Goal: Information Seeking & Learning: Learn about a topic

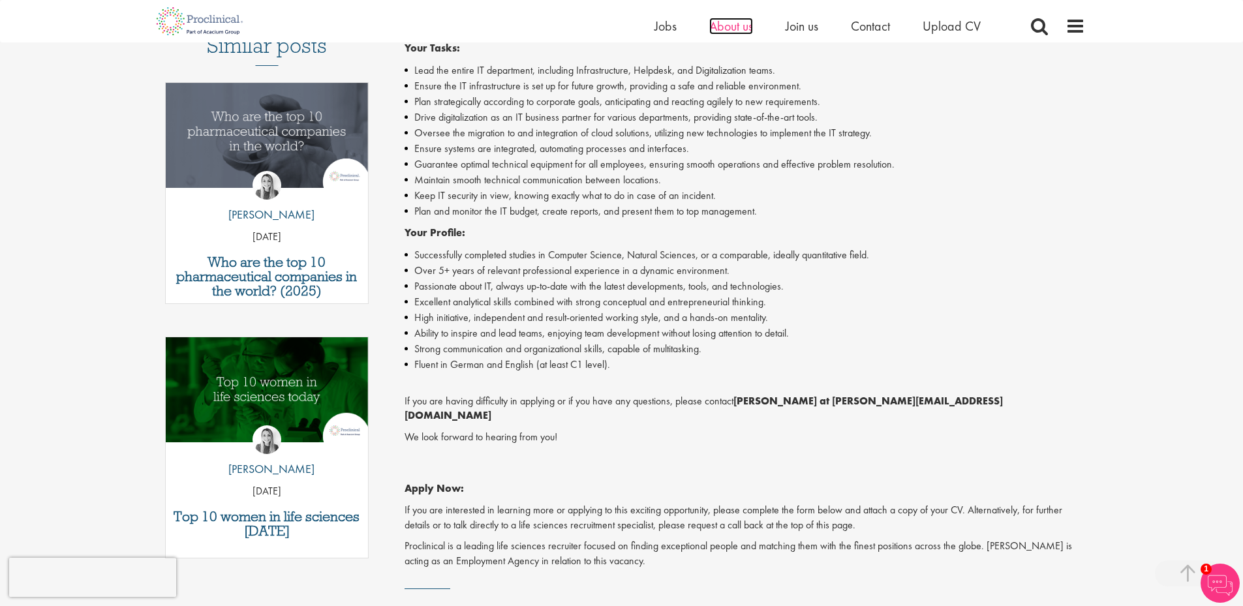
drag, startPoint x: 0, startPoint y: 0, endPoint x: 737, endPoint y: 31, distance: 738.0
click at [737, 31] on span "About us" at bounding box center [731, 26] width 44 height 17
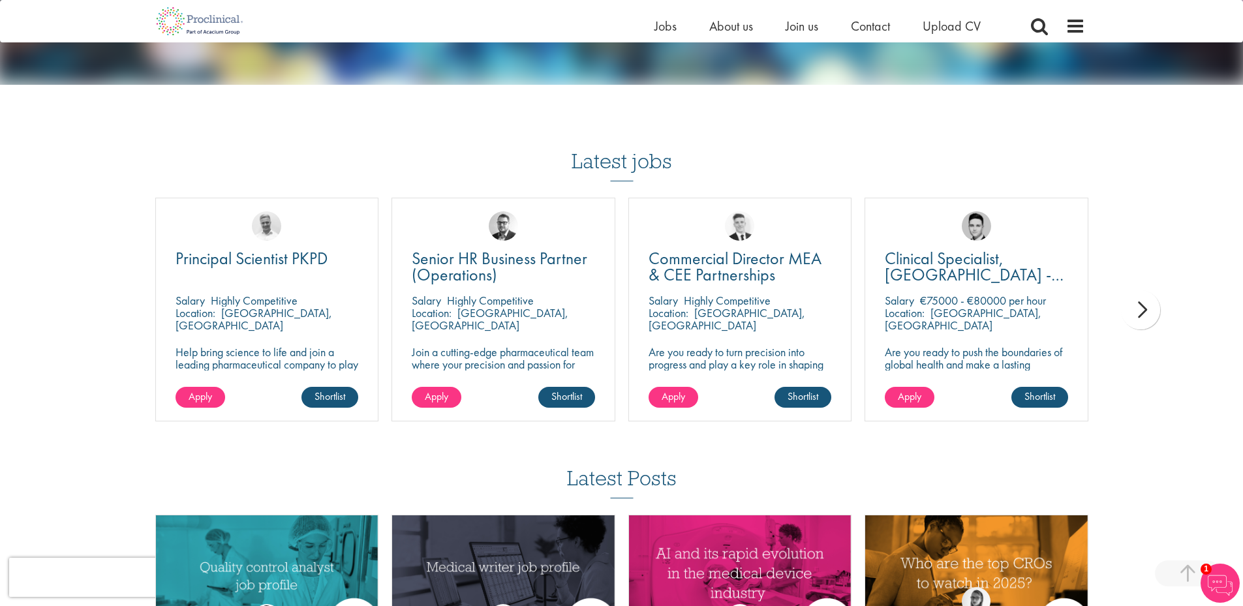
scroll to position [2218, 0]
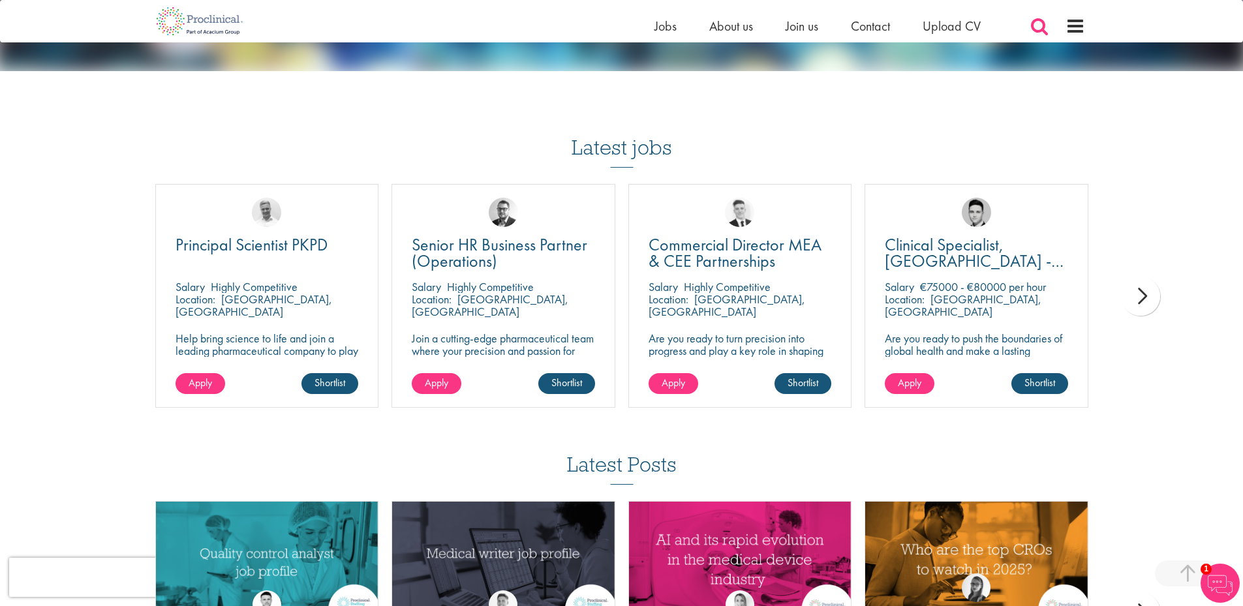
click at [1032, 29] on span at bounding box center [1040, 26] width 20 height 20
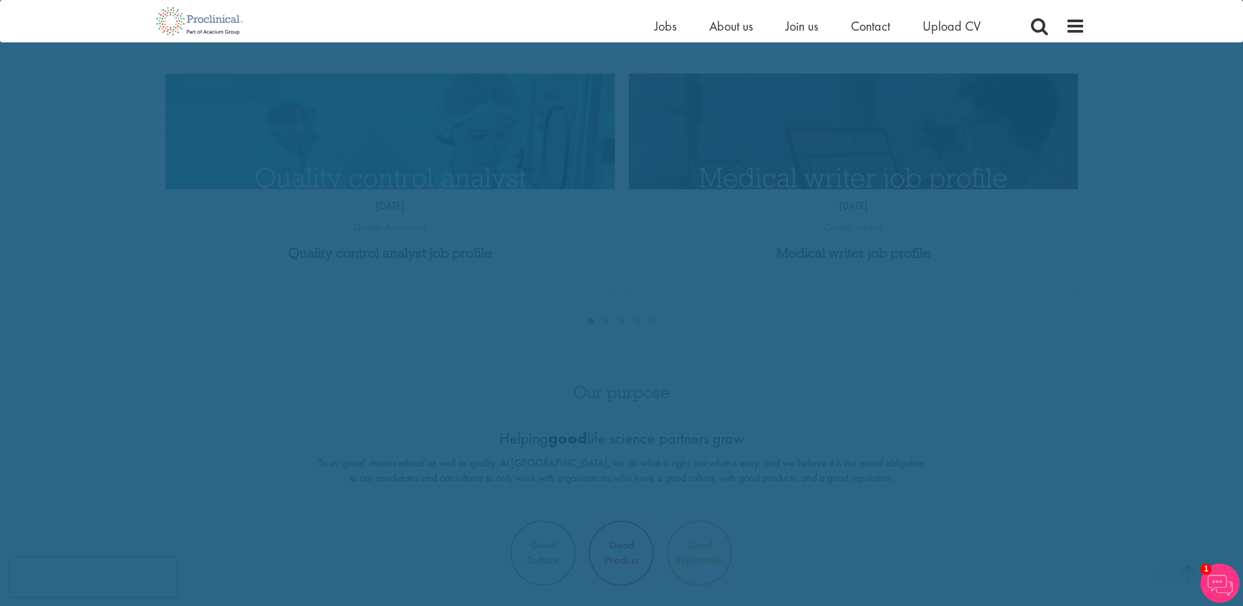
scroll to position [0, 0]
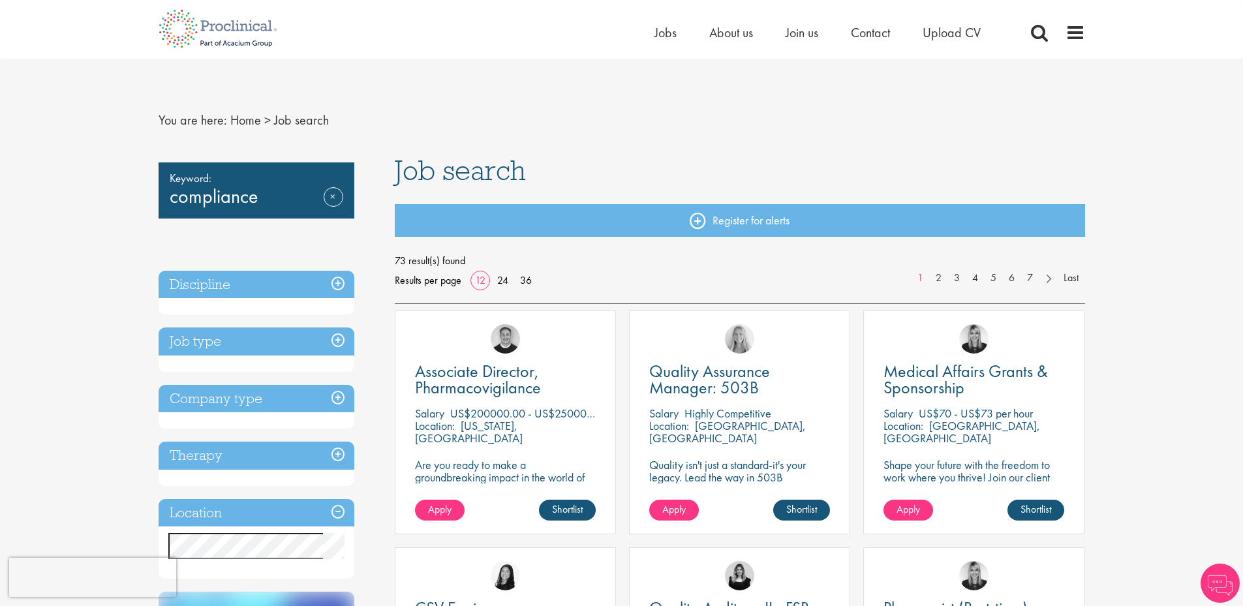
drag, startPoint x: 461, startPoint y: 333, endPoint x: 446, endPoint y: 332, distance: 15.7
